Goal: Task Accomplishment & Management: Use online tool/utility

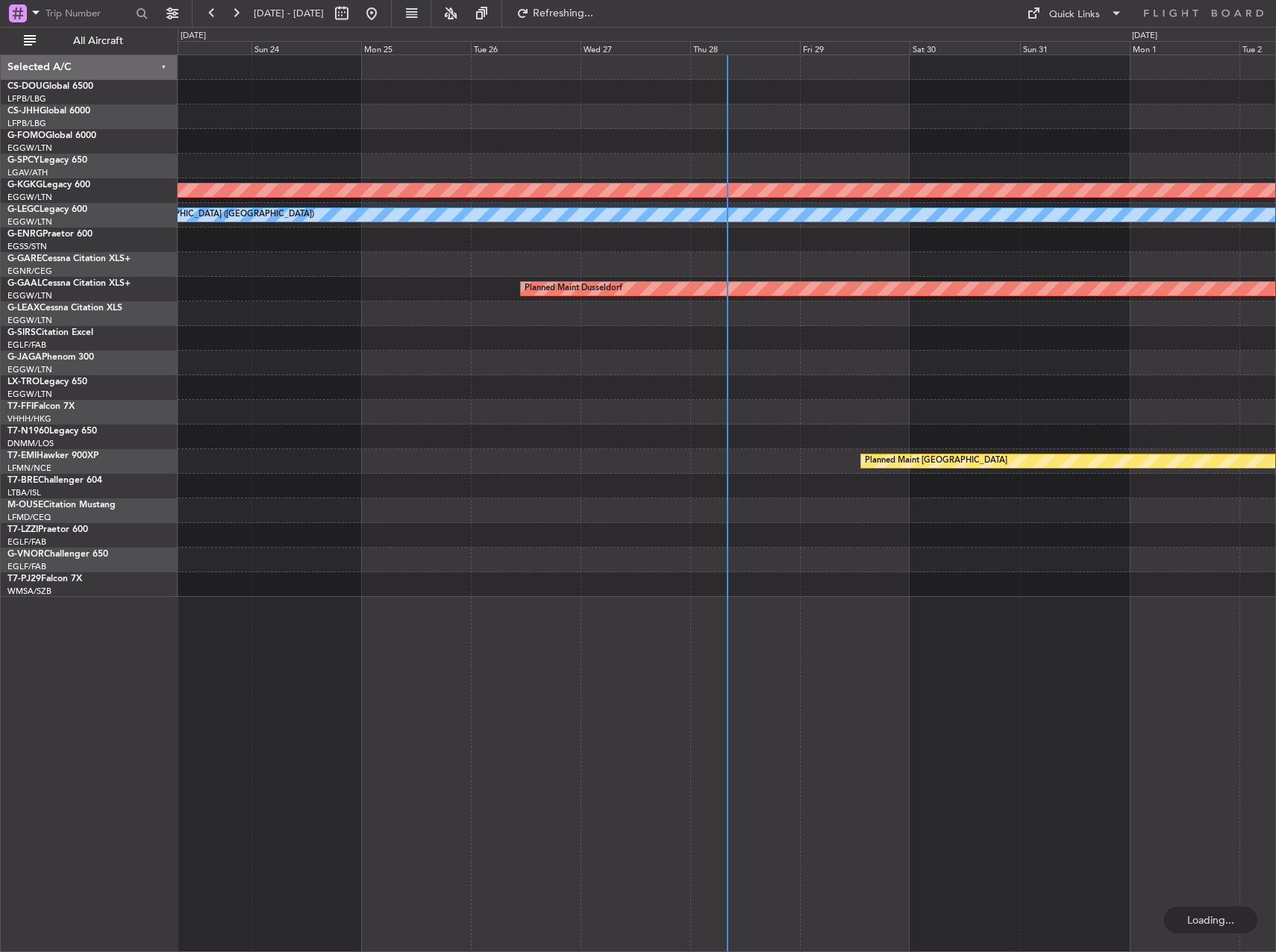
click at [24, 607] on div "Selected A/C CS-DOU Global 6500 LFPB/LBG Paris ([GEOGRAPHIC_DATA]) CS-JHH Globa…" at bounding box center [89, 503] width 177 height 898
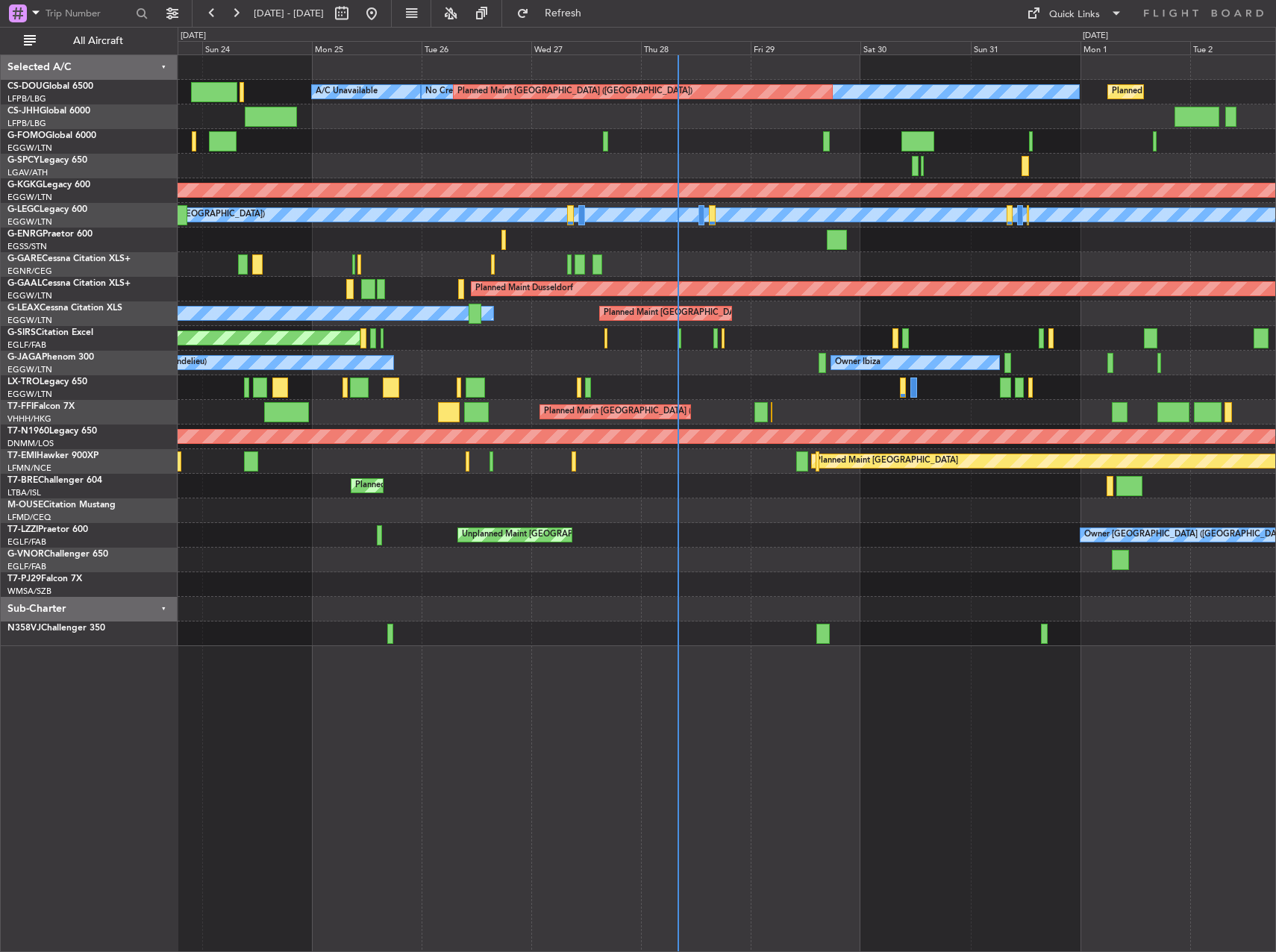
click at [758, 359] on div "No Crew Cannes (Mandelieu) Owner Ibiza Planned Maint [GEOGRAPHIC_DATA] ([GEOGRA…" at bounding box center [726, 362] width 1097 height 24
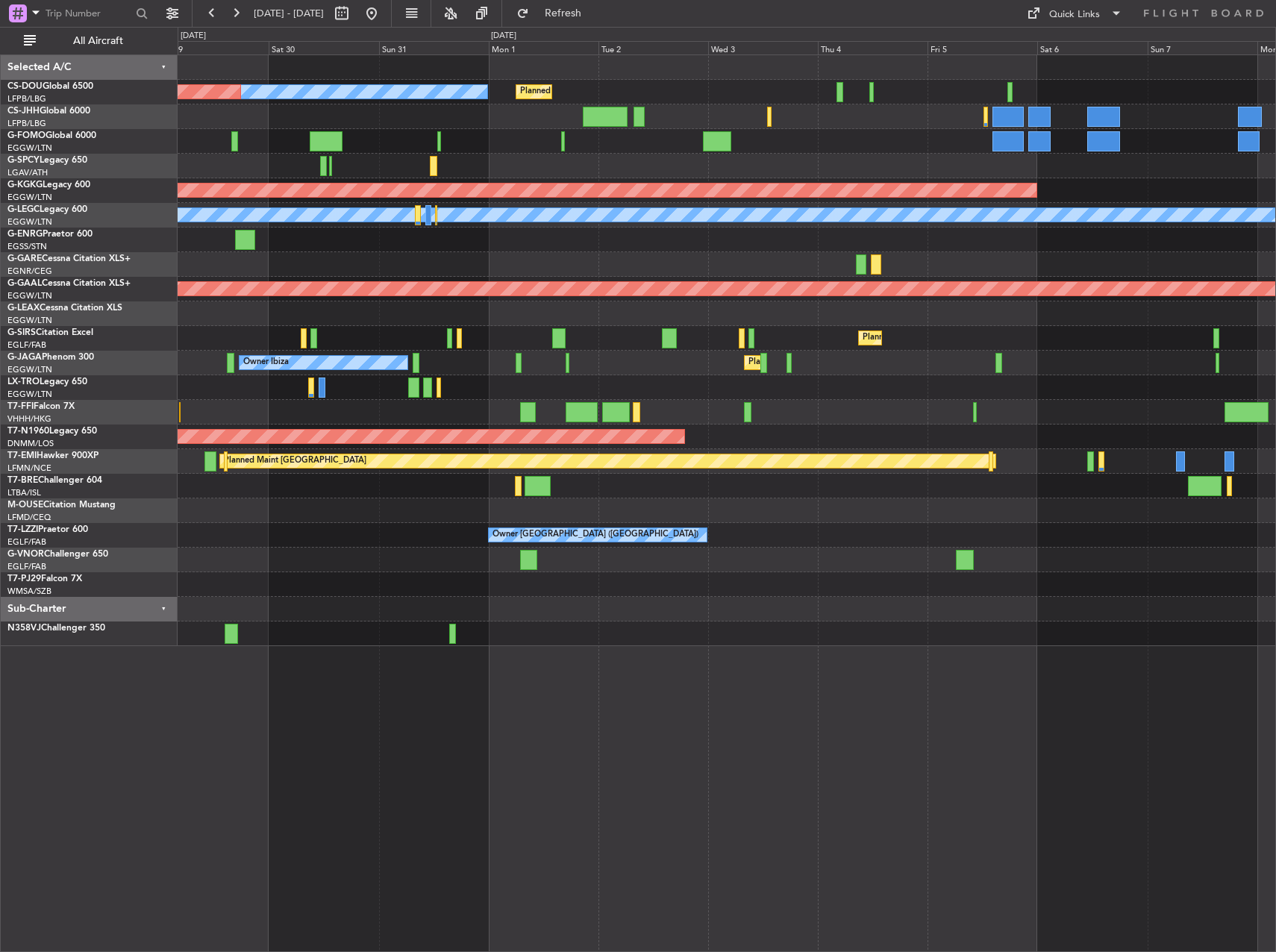
click at [467, 309] on div "Planned Maint [GEOGRAPHIC_DATA] ([GEOGRAPHIC_DATA]) No Crew Planned Maint [GEOG…" at bounding box center [726, 350] width 1097 height 591
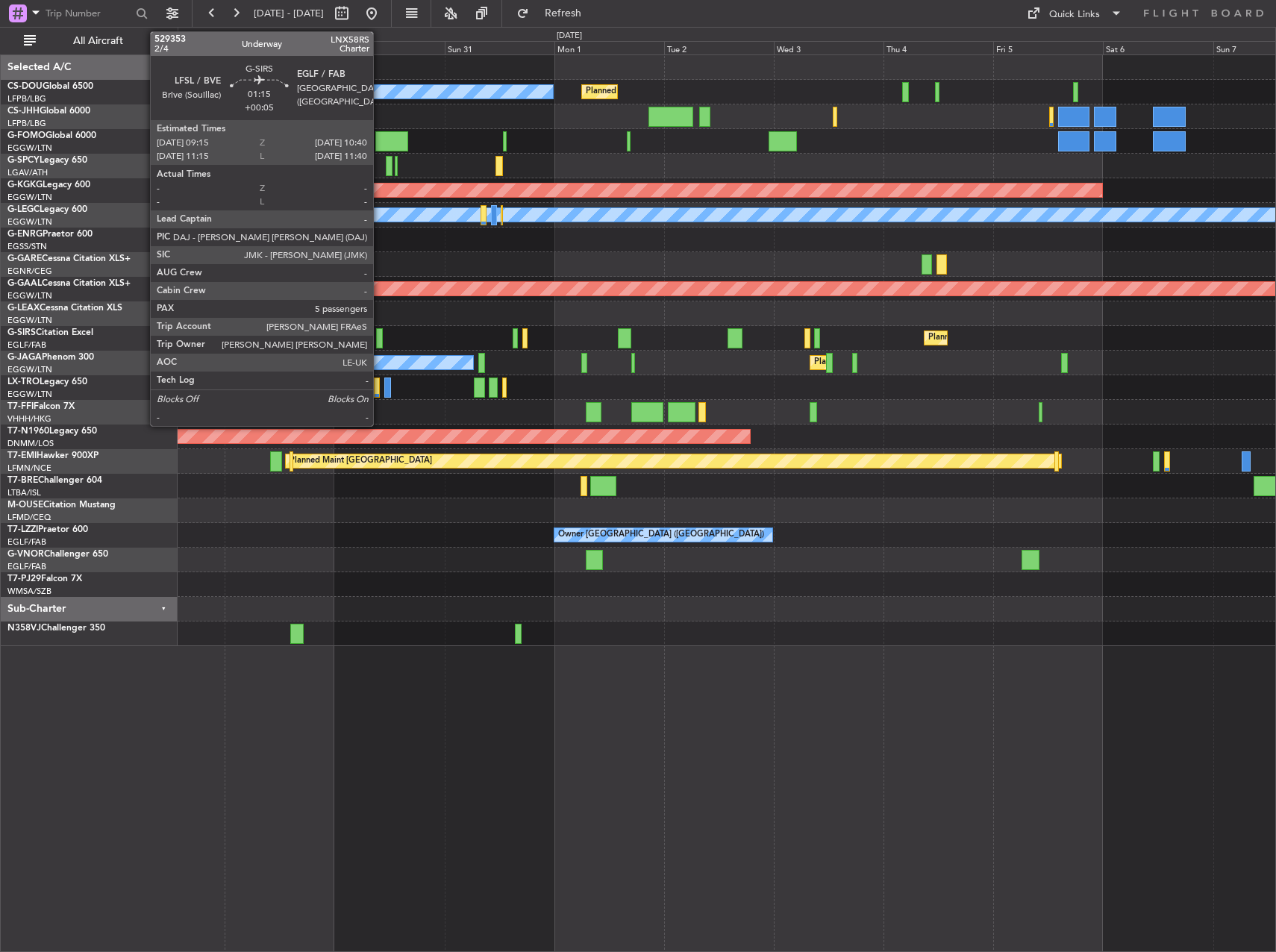
click at [380, 335] on div at bounding box center [379, 338] width 7 height 20
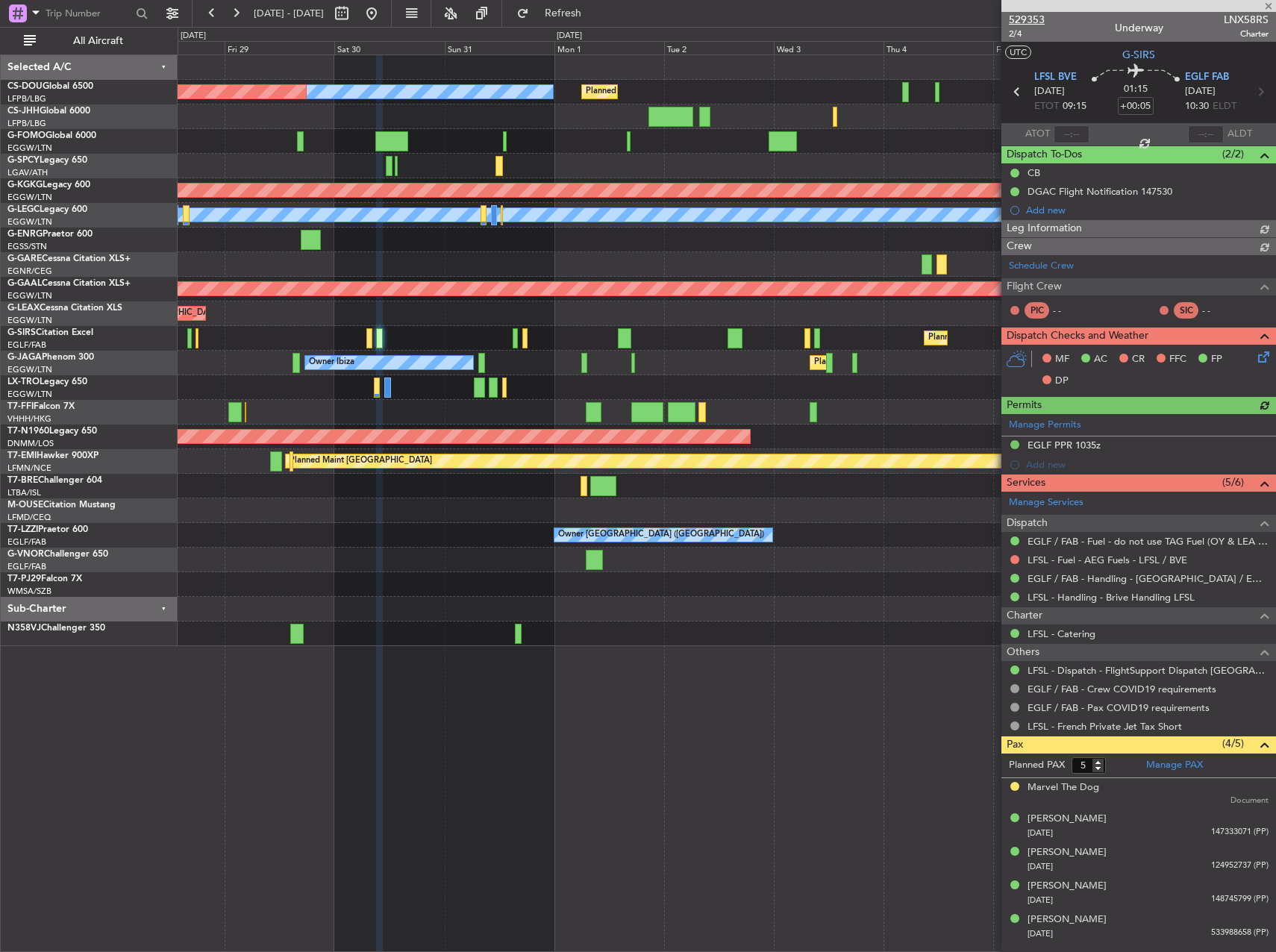
click at [1017, 14] on span "529353" at bounding box center [1026, 20] width 35 height 16
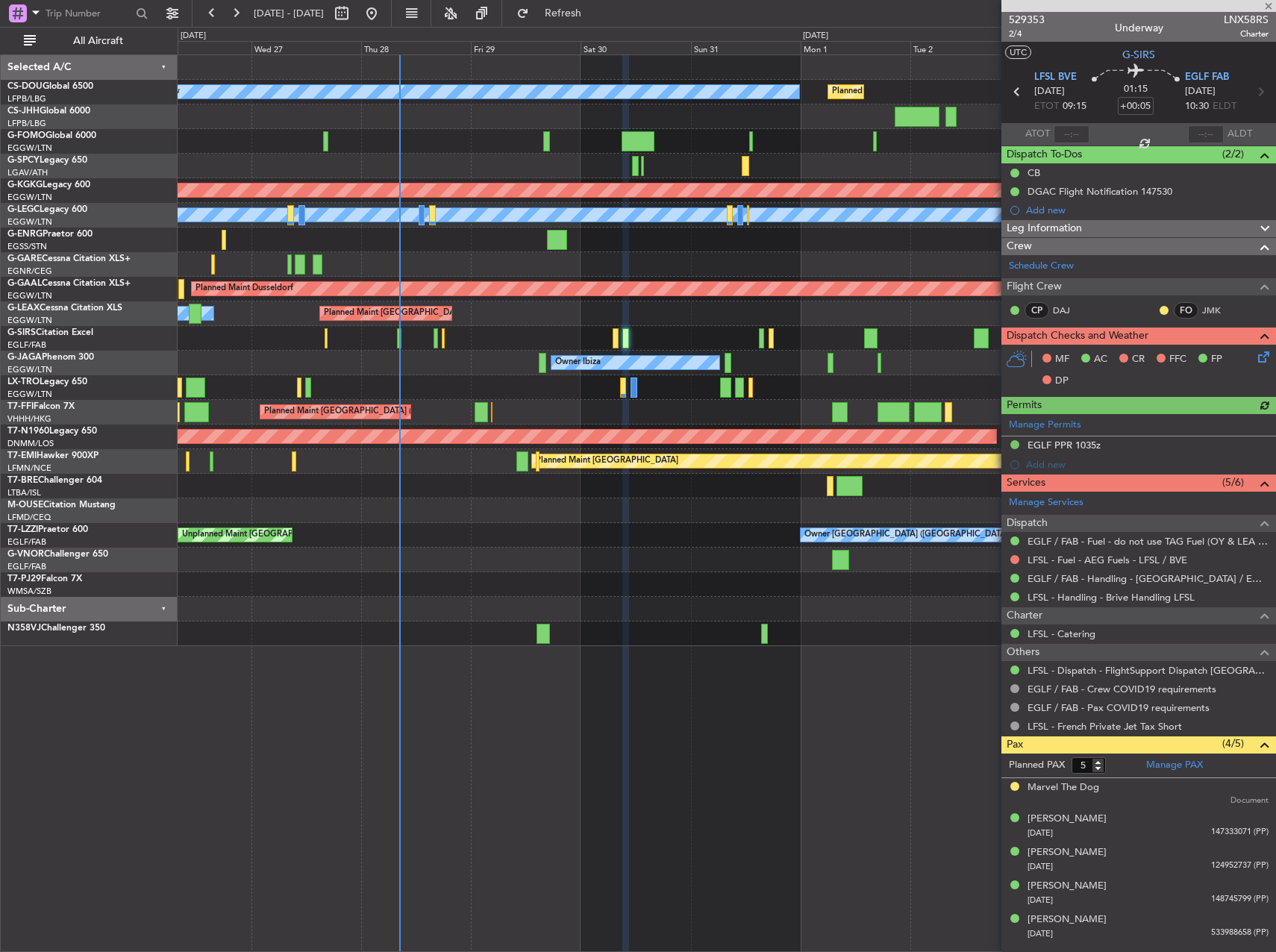
click at [767, 363] on div "Planned Maint [GEOGRAPHIC_DATA] ([GEOGRAPHIC_DATA]) No Crew Planned Maint [GEOG…" at bounding box center [726, 350] width 1097 height 591
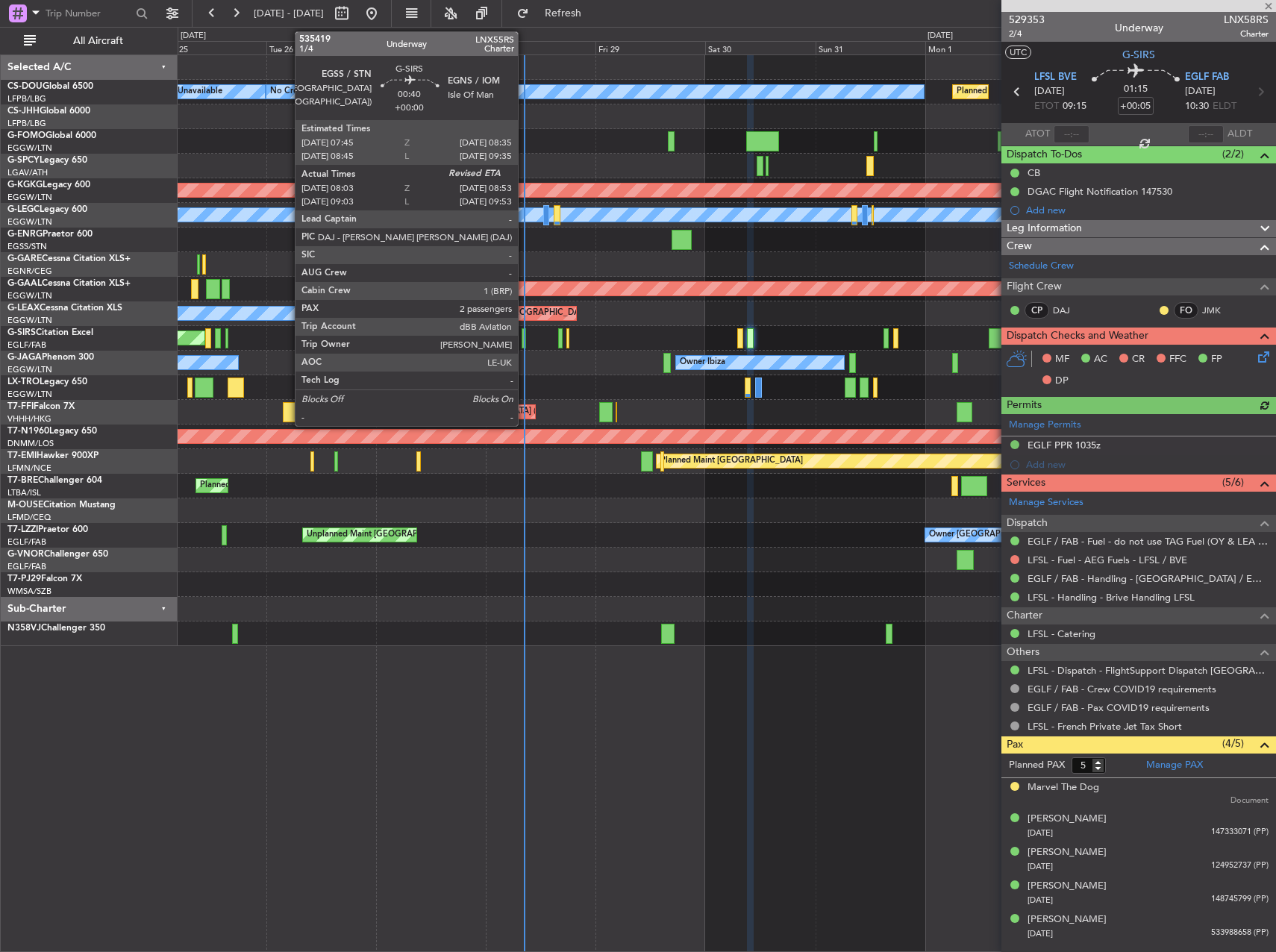
click at [524, 335] on div at bounding box center [523, 338] width 5 height 20
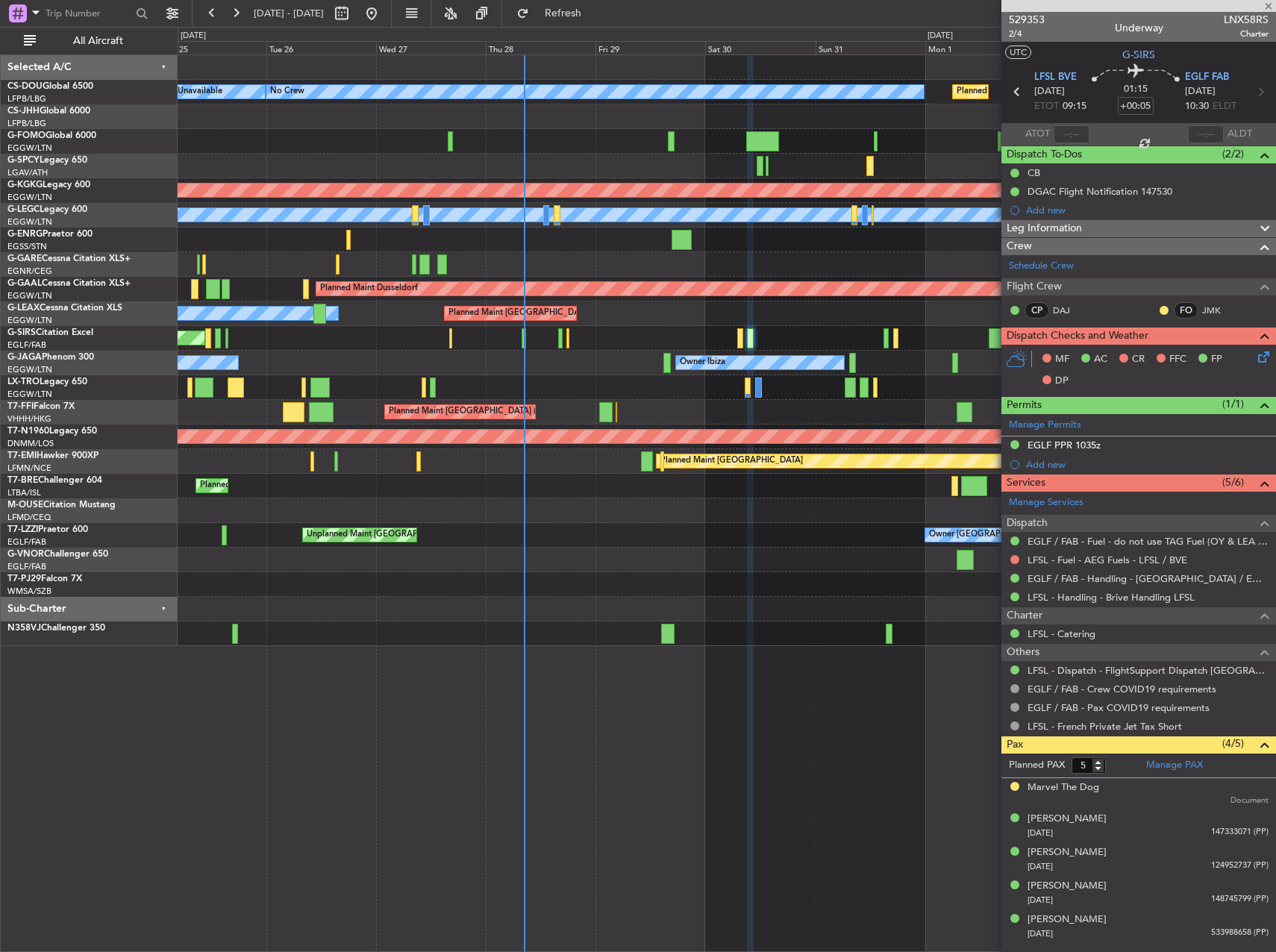
type input "08:03"
type input "2"
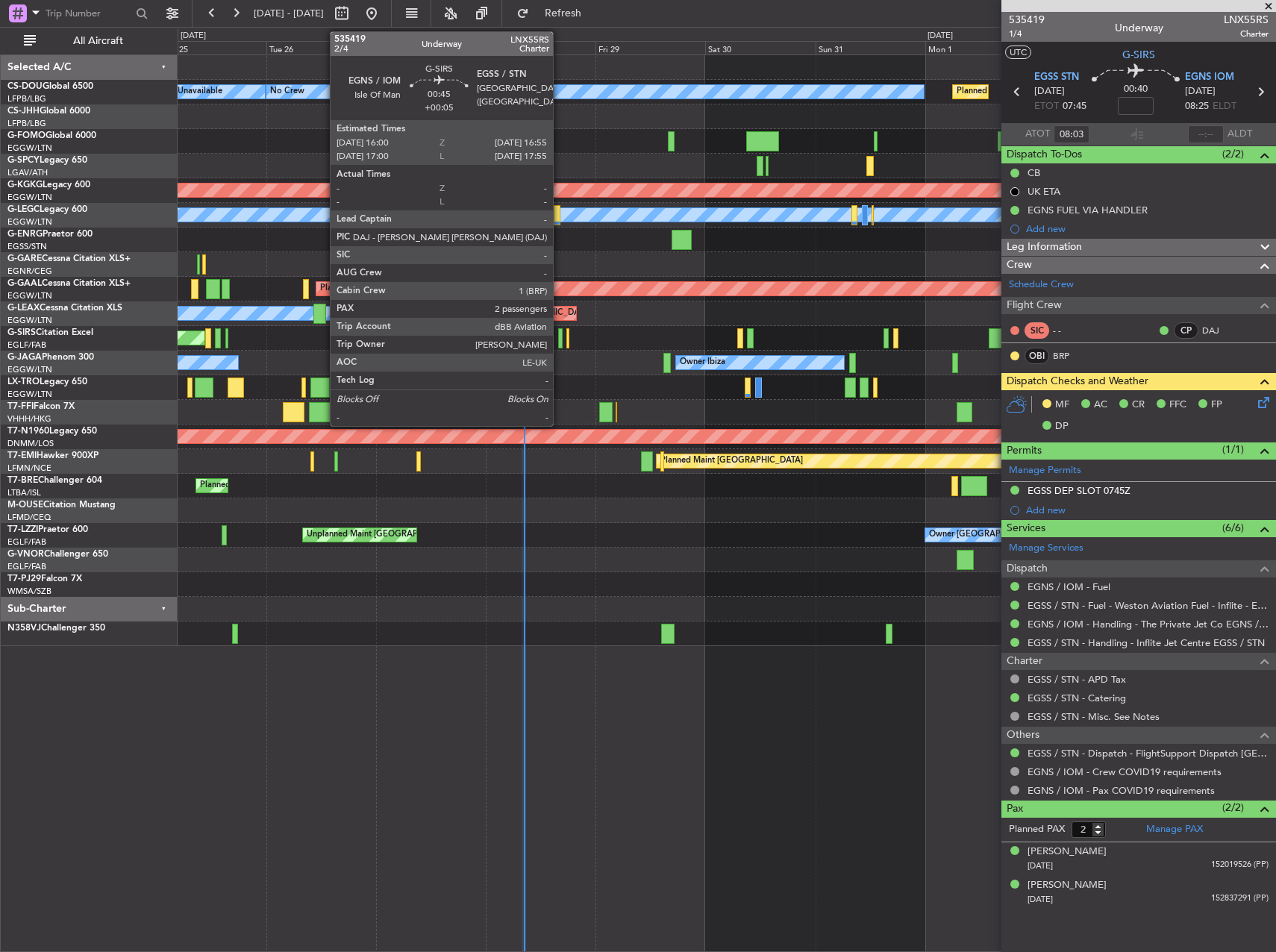
click at [560, 335] on div at bounding box center [560, 338] width 5 height 20
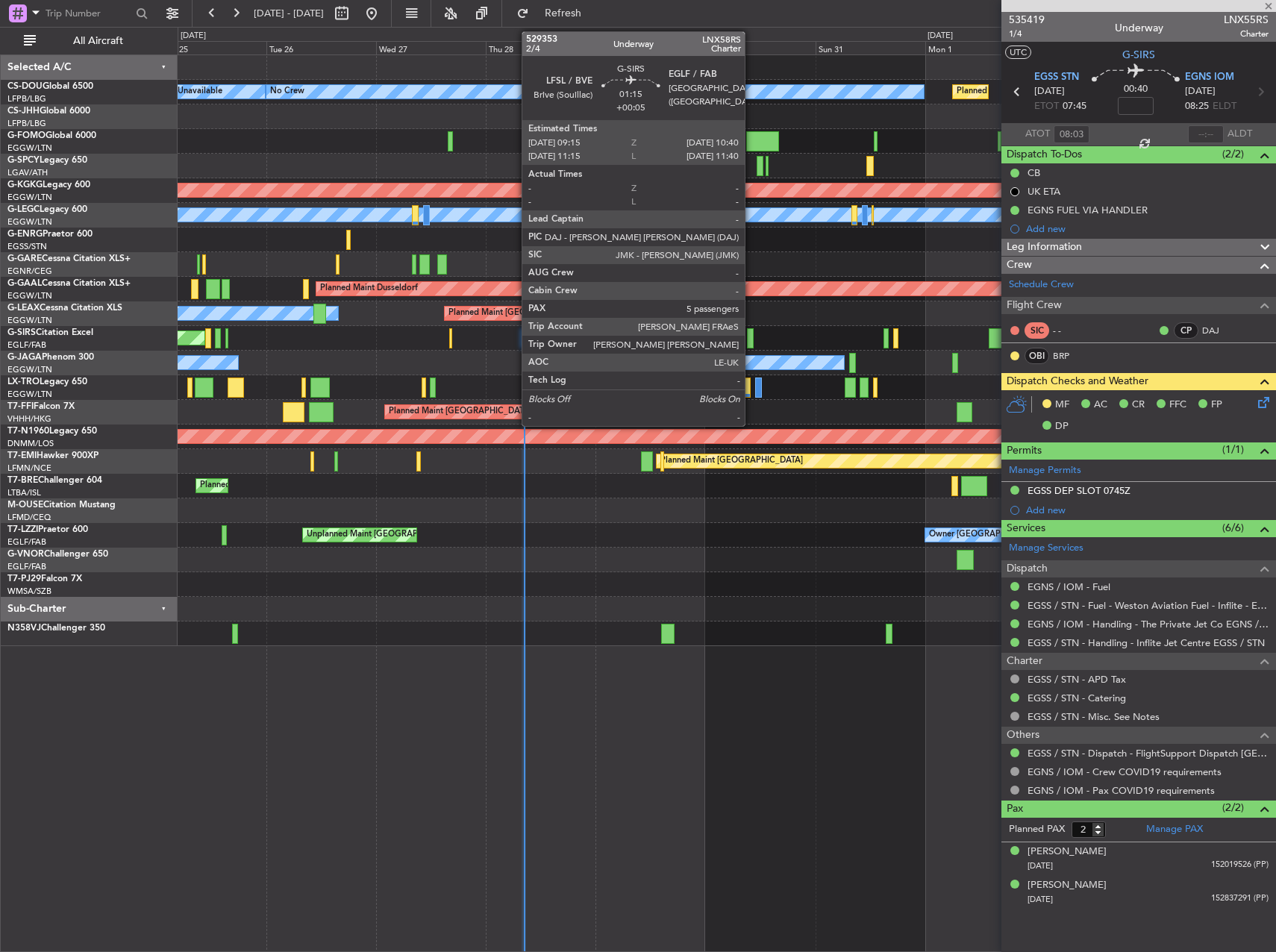
type input "+00:05"
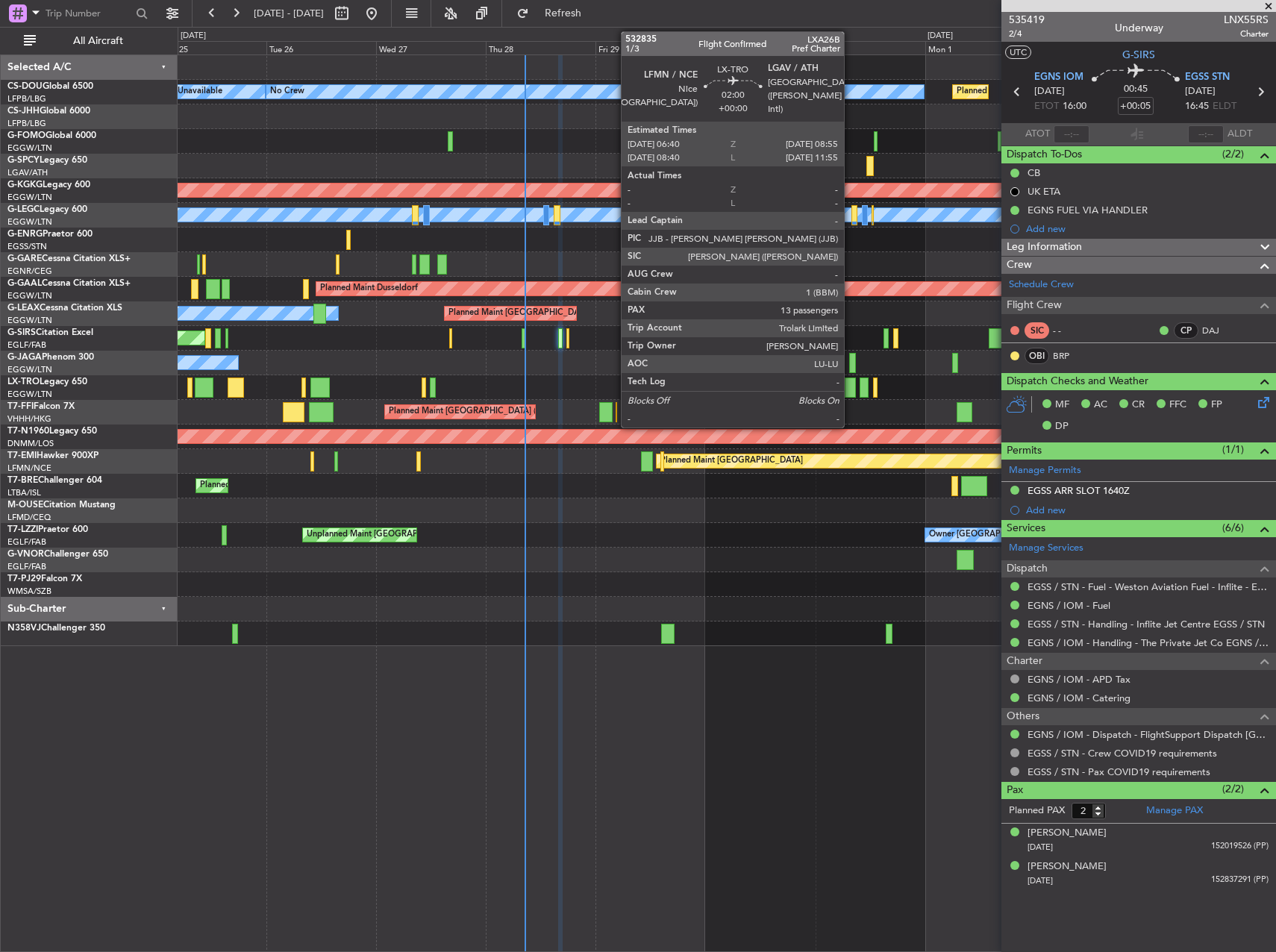
click at [850, 390] on div at bounding box center [849, 388] width 10 height 20
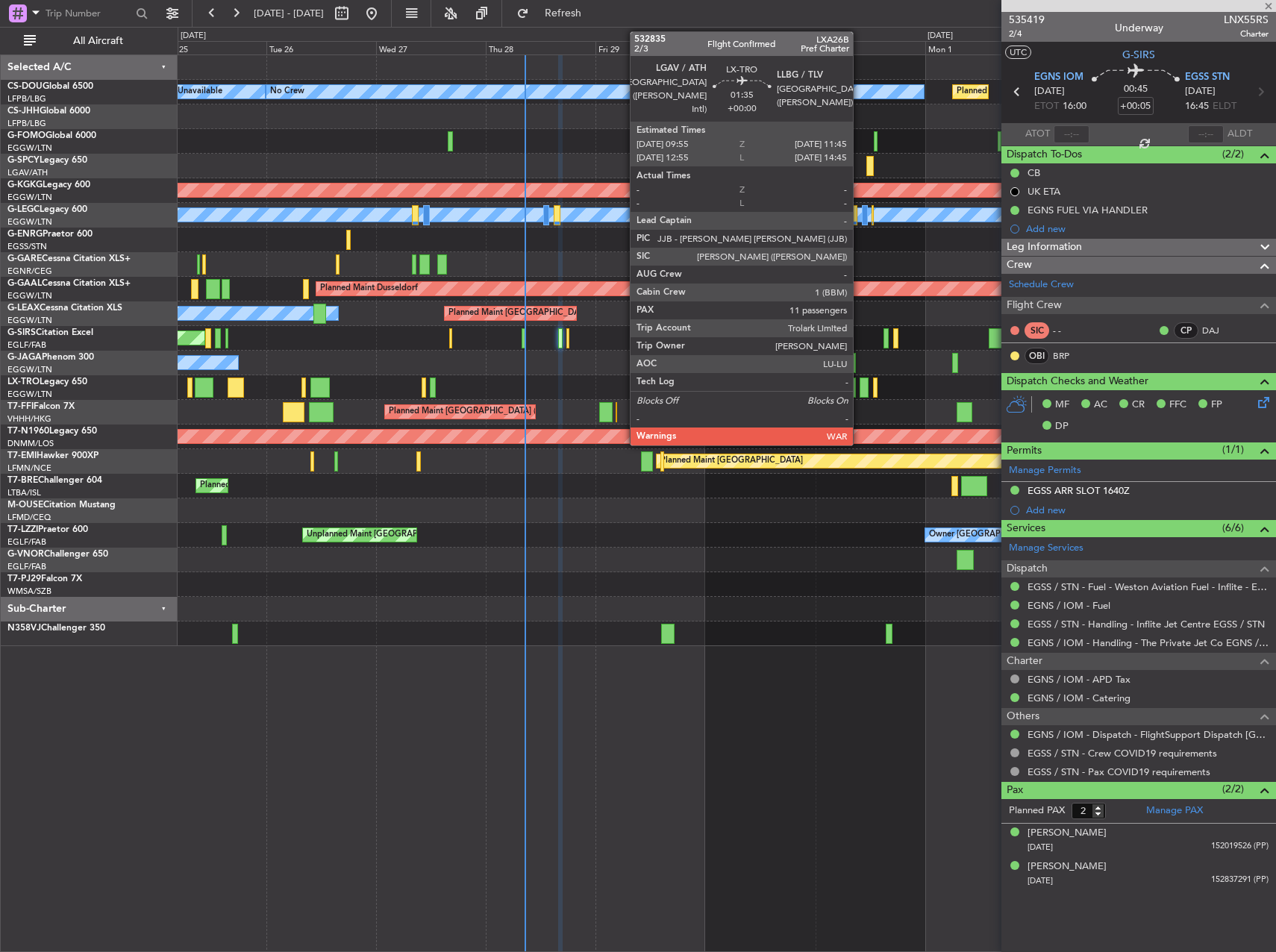
type input "13"
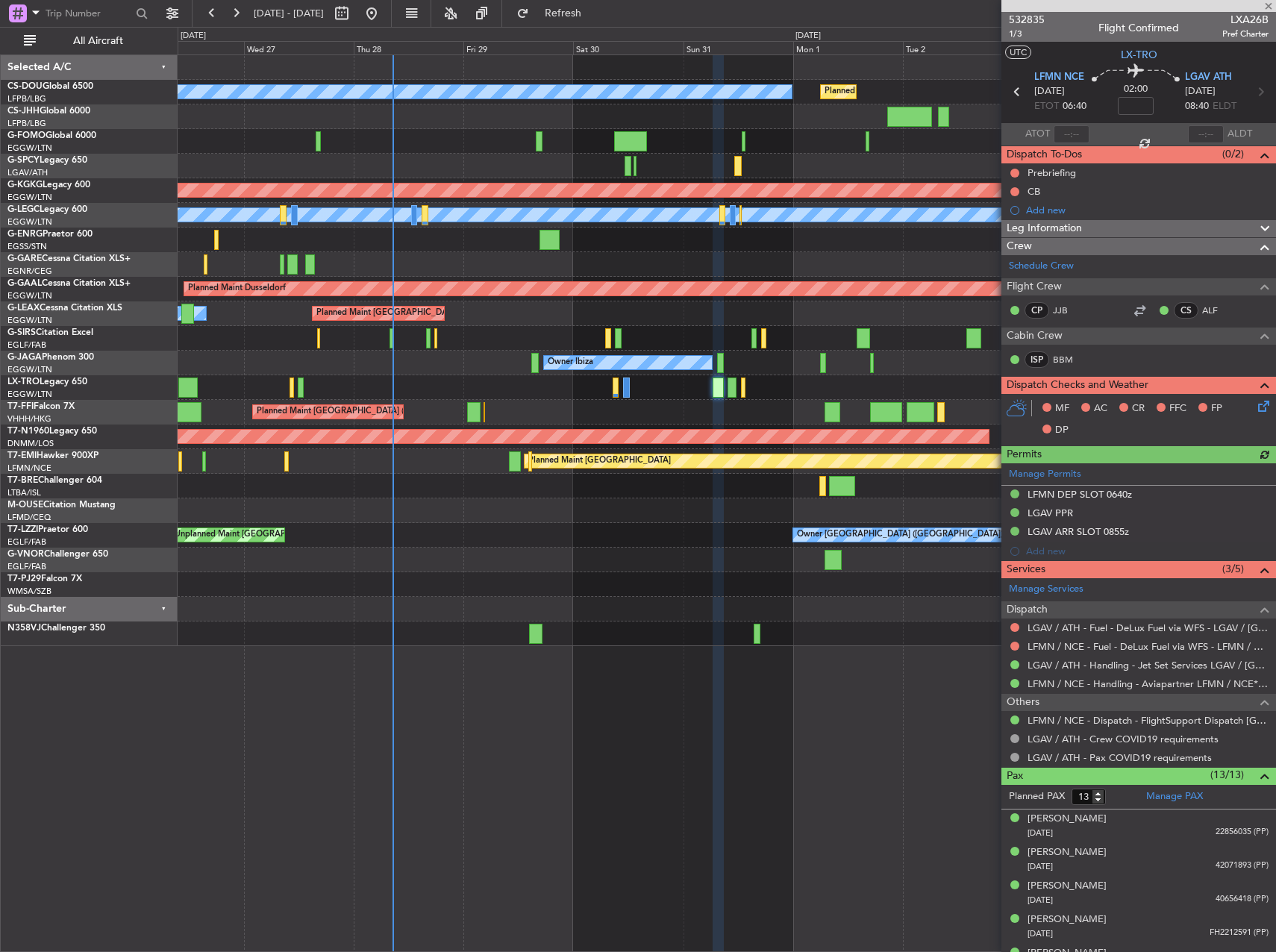
click at [799, 396] on div at bounding box center [726, 388] width 1097 height 24
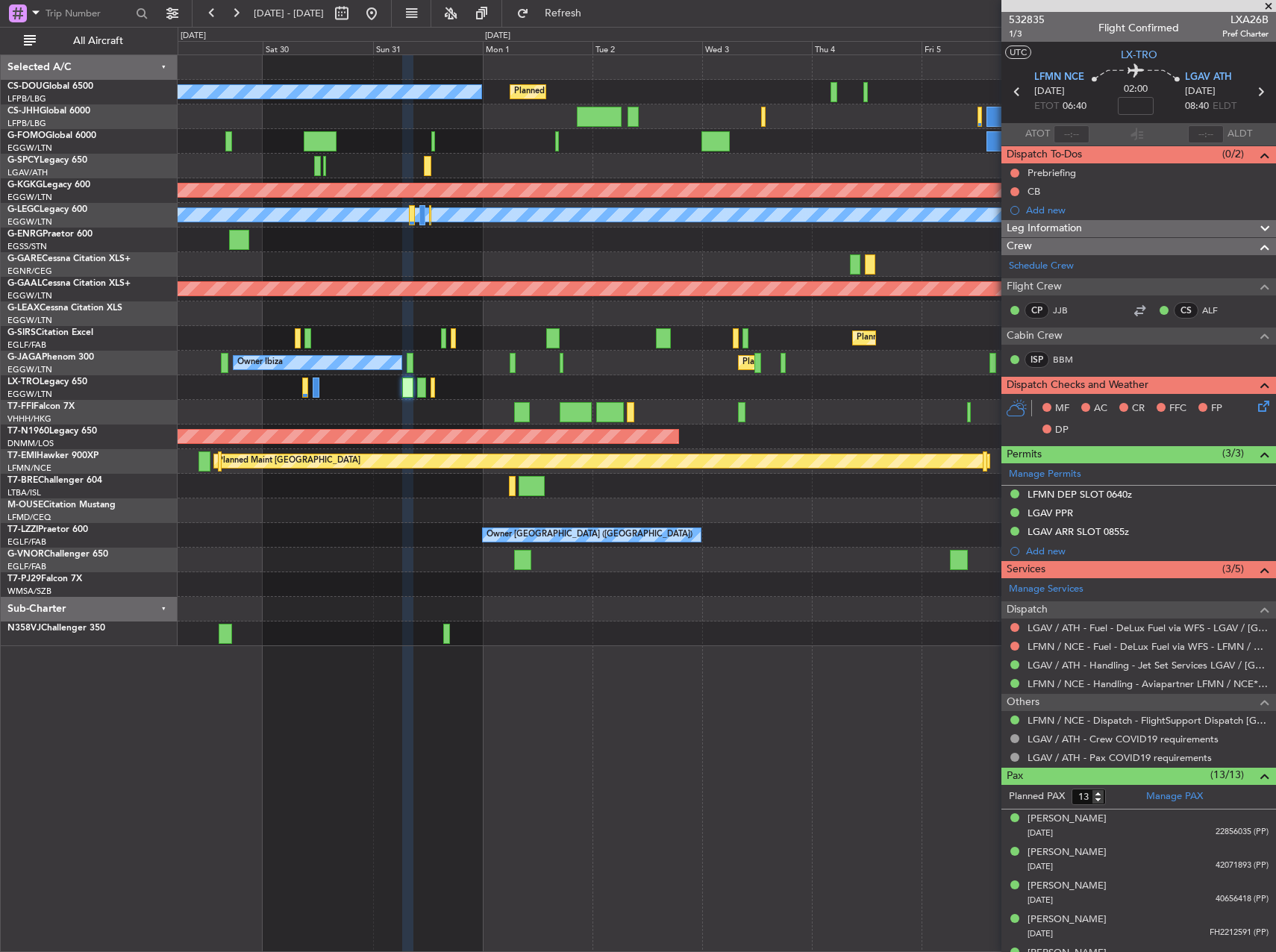
click at [422, 243] on div at bounding box center [726, 239] width 1097 height 24
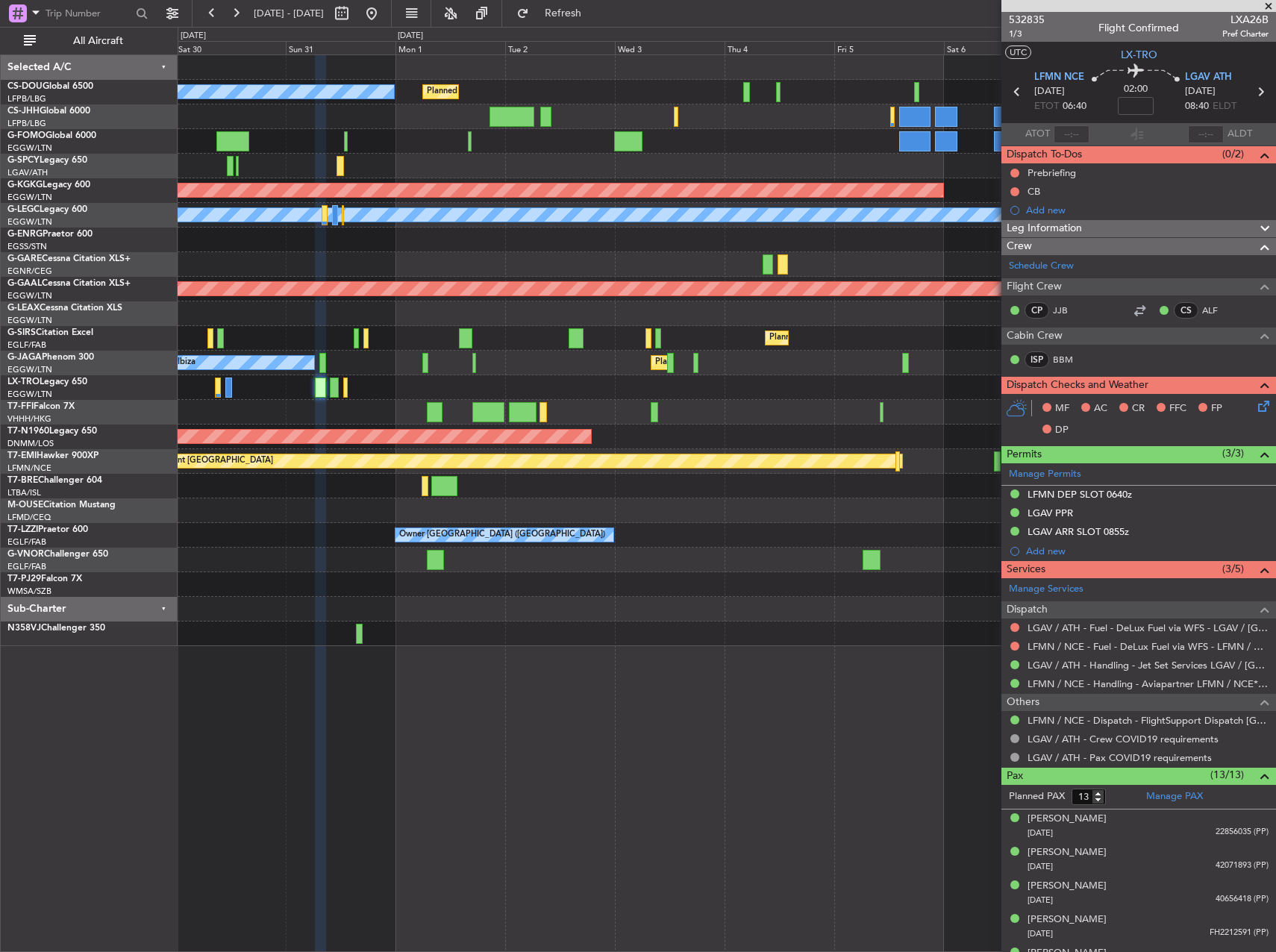
click at [561, 336] on div "Planned Maint [GEOGRAPHIC_DATA] ([GEOGRAPHIC_DATA])" at bounding box center [726, 338] width 1097 height 24
click at [740, 592] on div "No Crew Planned Maint [GEOGRAPHIC_DATA] ([GEOGRAPHIC_DATA]) Planned Maint [GEOG…" at bounding box center [726, 350] width 1097 height 591
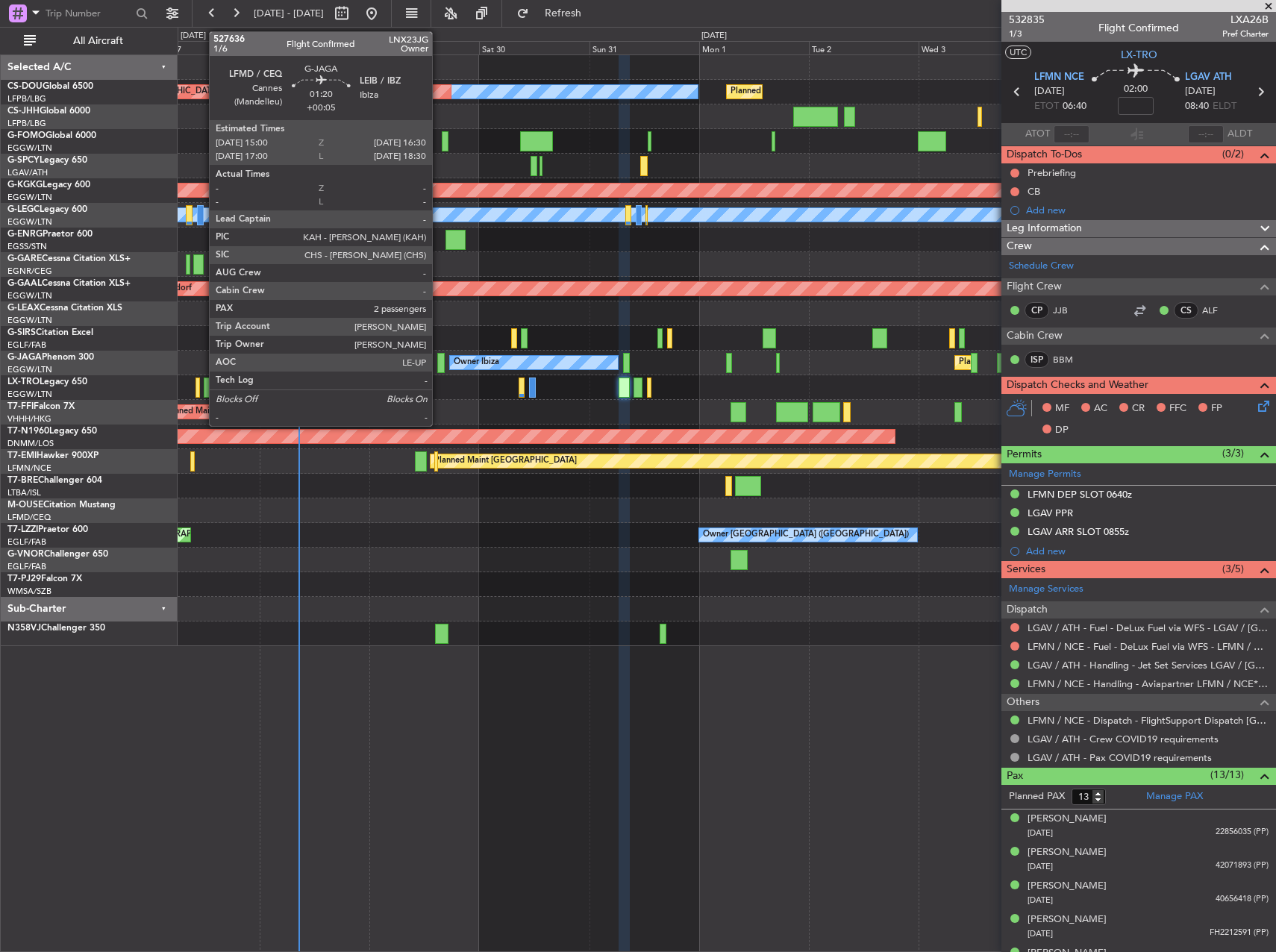
click at [439, 361] on div at bounding box center [441, 363] width 7 height 20
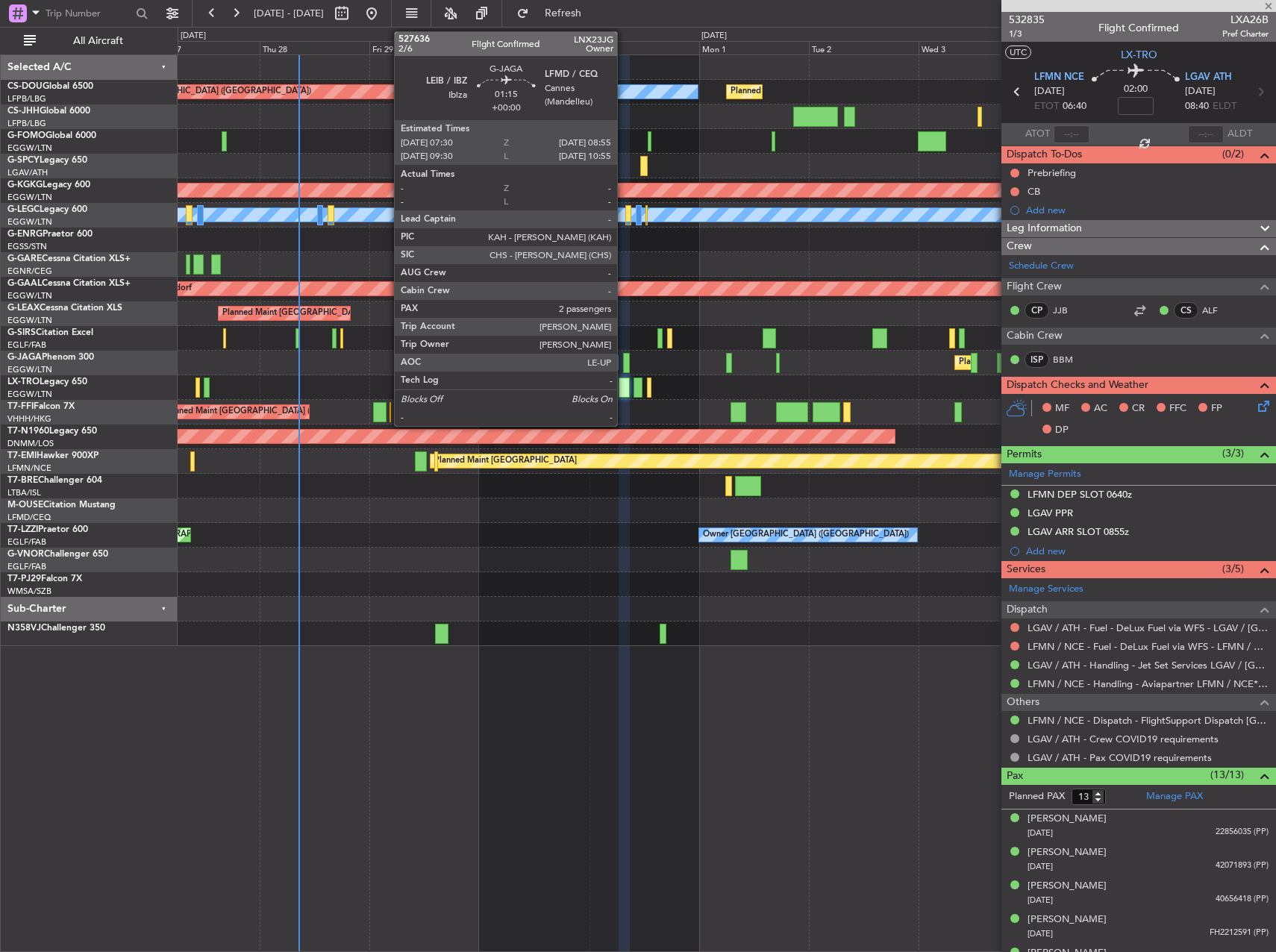
type input "+00:05"
type input "2"
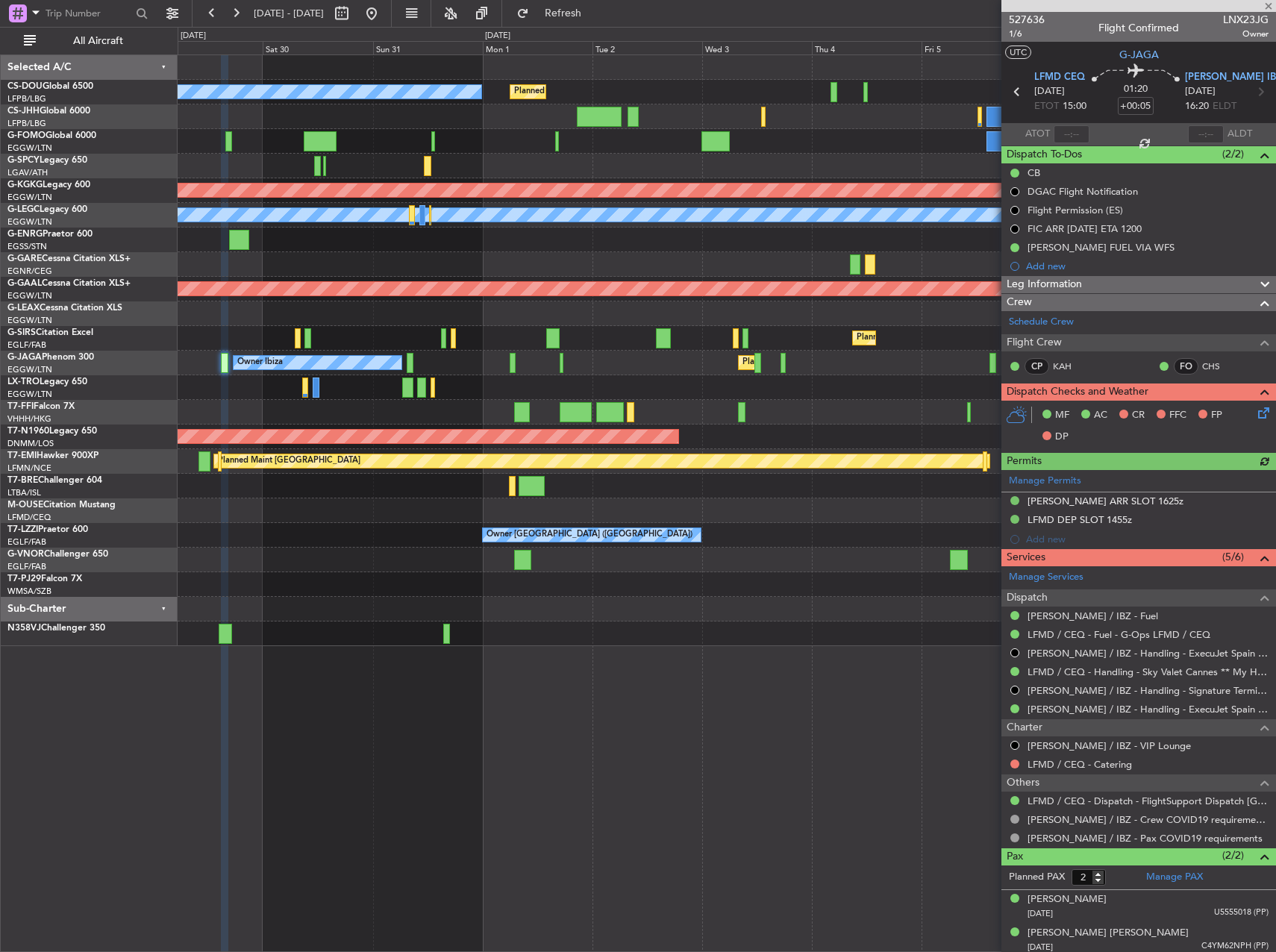
click at [482, 364] on div "Planned Maint [GEOGRAPHIC_DATA] ([GEOGRAPHIC_DATA]) No Crew Planned Maint [GEOG…" at bounding box center [726, 350] width 1097 height 591
